Goal: Find specific page/section: Find specific page/section

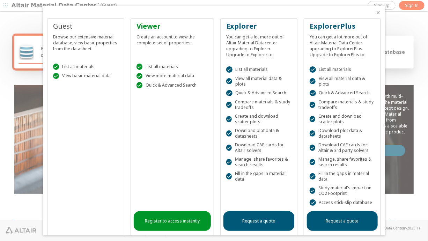
drag, startPoint x: 372, startPoint y: 9, endPoint x: 374, endPoint y: 13, distance: 4.1
click at [376, 11] on div at bounding box center [381, 11] width 10 height 10
click at [376, 13] on icon "Close" at bounding box center [379, 13] width 6 height 6
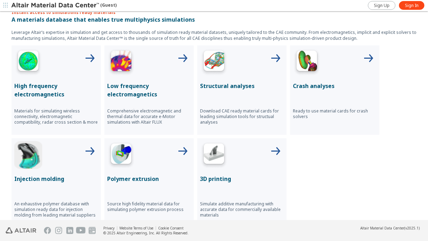
scroll to position [245, 0]
click at [81, 150] on icon at bounding box center [89, 151] width 17 height 17
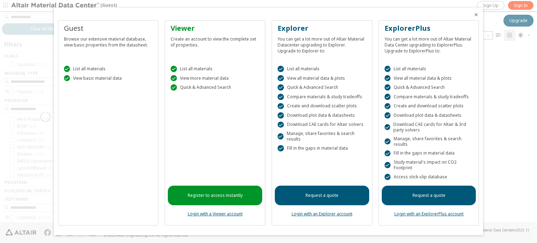
click at [428, 14] on icon "Close" at bounding box center [476, 15] width 6 height 6
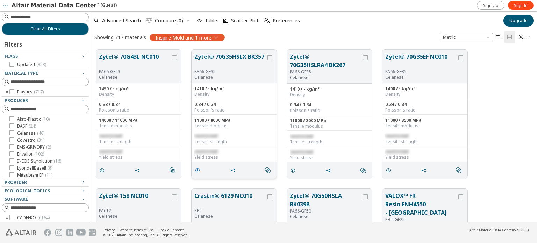
scroll to position [173, 440]
click at [114, 151] on span "restricted" at bounding box center [110, 151] width 23 height 6
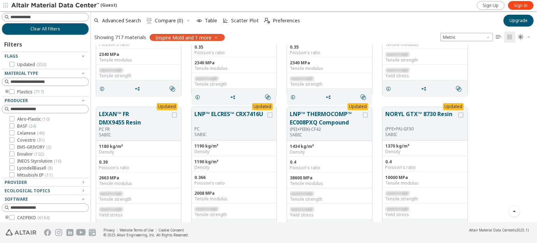
scroll to position [2620, 0]
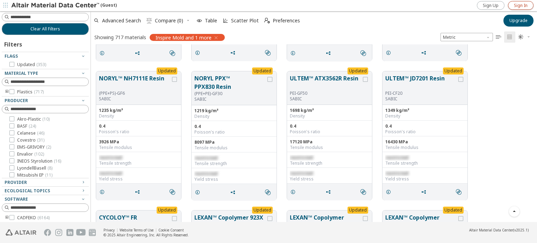
click at [428, 4] on span "Sign In" at bounding box center [521, 6] width 14 height 6
